Goal: Information Seeking & Learning: Find specific fact

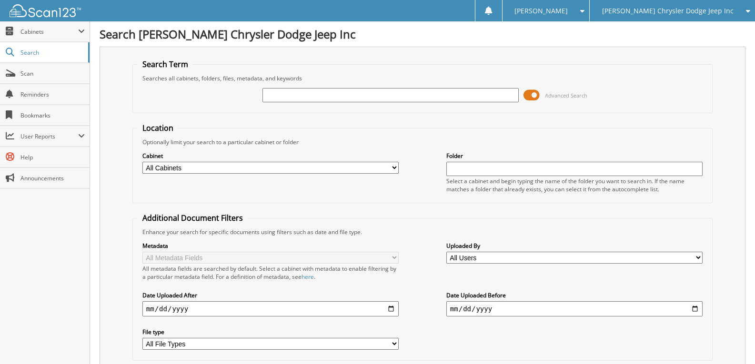
click at [288, 96] on input "text" at bounding box center [390, 95] width 256 height 14
type input "[US_VEHICLE_IDENTIFICATION_NUMBER]"
click at [327, 97] on input "[US_VEHICLE_IDENTIFICATION_NUMBER]" at bounding box center [390, 95] width 256 height 14
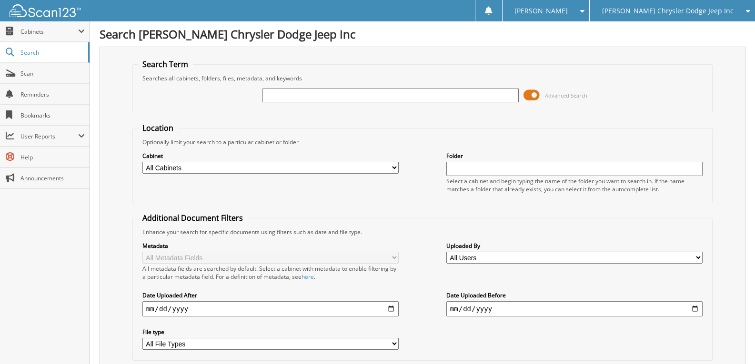
paste input "[US_VEHICLE_IDENTIFICATION_NUMBER]"
type input "[US_VEHICLE_IDENTIFICATION_NUMBER]"
